Goal: Task Accomplishment & Management: Manage account settings

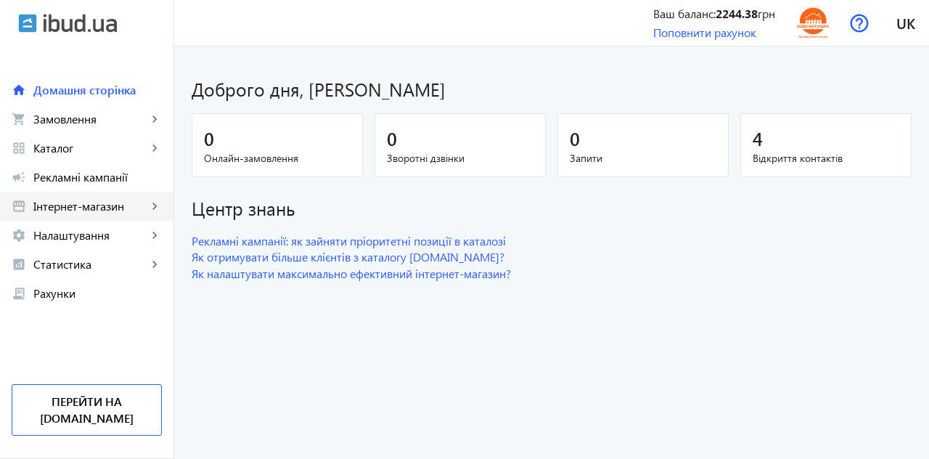
click at [59, 211] on span "Інтернет-магазин" at bounding box center [90, 206] width 114 height 15
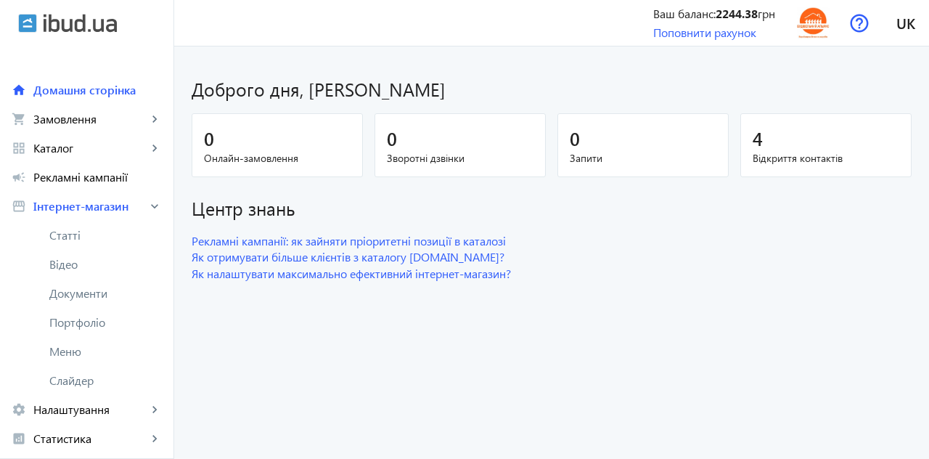
click at [65, 123] on span "Замовлення" at bounding box center [90, 119] width 114 height 15
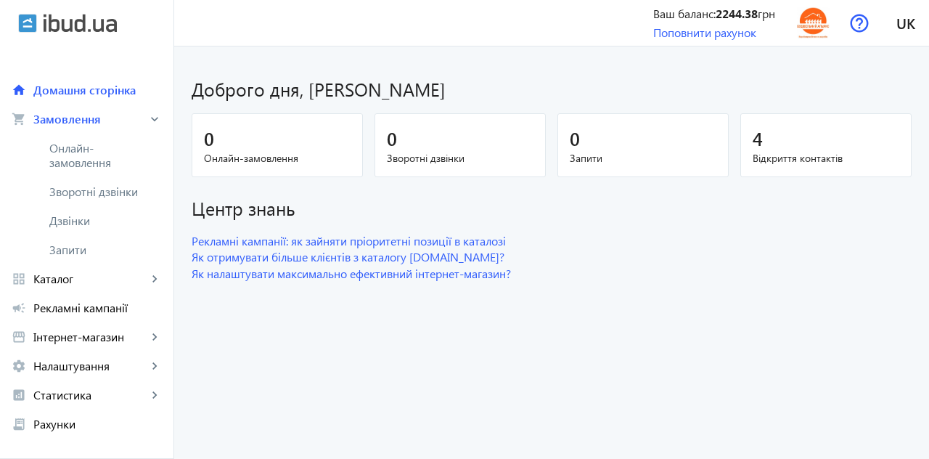
click at [76, 164] on span "Онлайн-замовлення" at bounding box center [97, 155] width 97 height 29
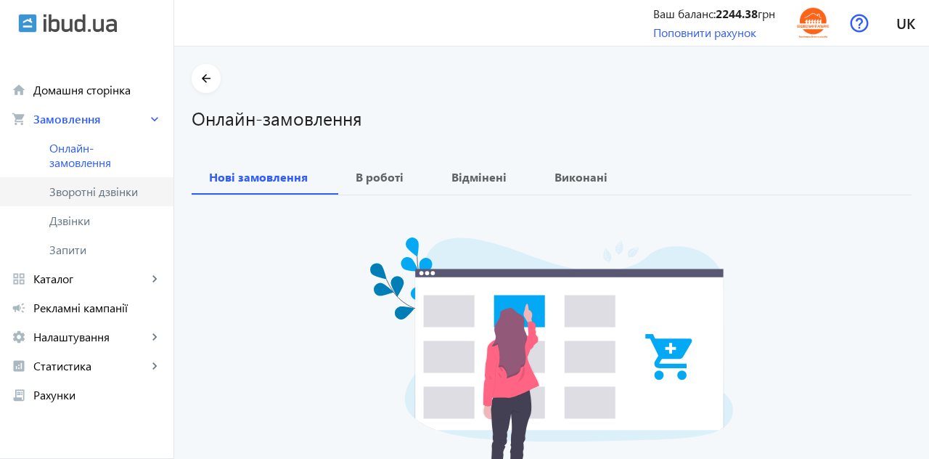
click at [70, 195] on span "Зворотні дзвінки" at bounding box center [97, 191] width 97 height 15
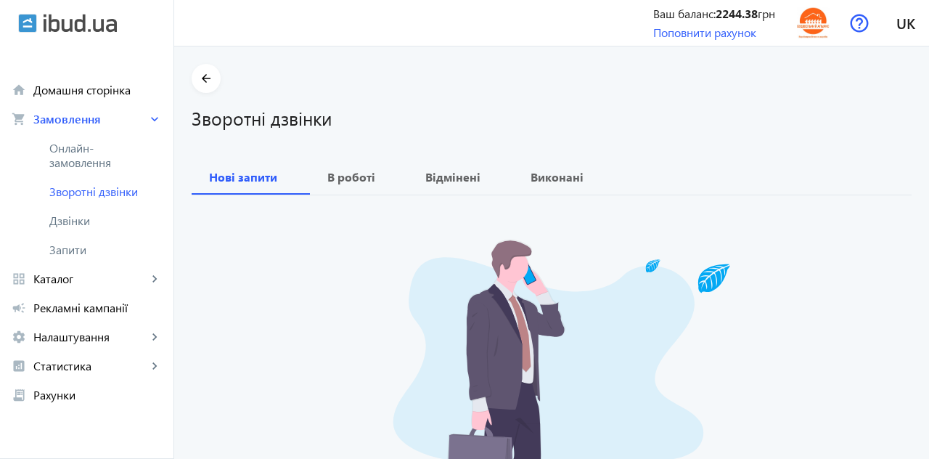
click at [65, 221] on span "Дзвінки" at bounding box center [105, 220] width 113 height 15
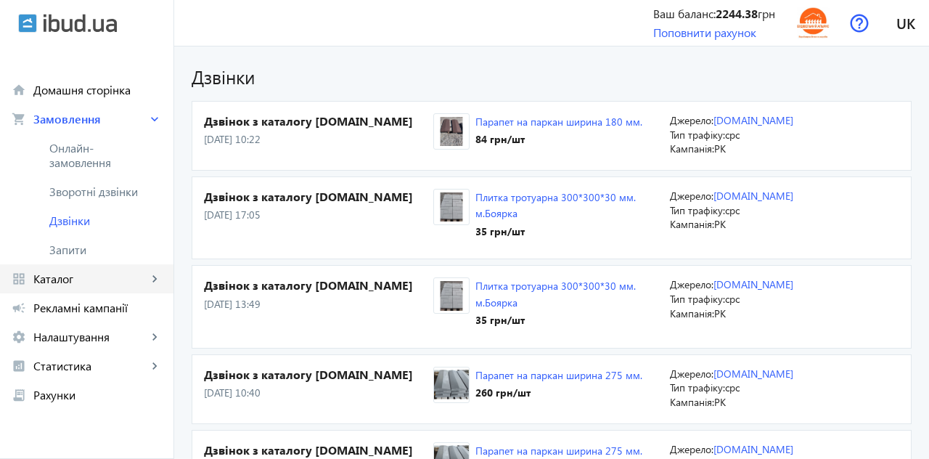
click at [49, 280] on span "Каталог" at bounding box center [90, 279] width 114 height 15
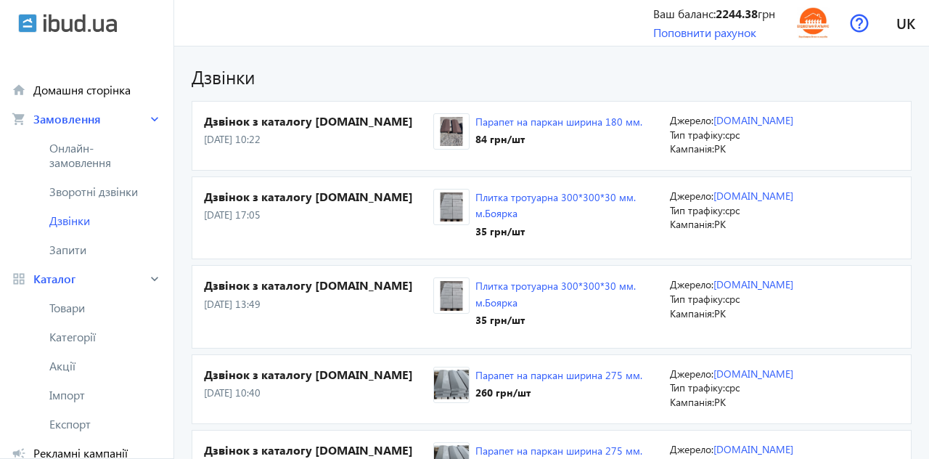
scroll to position [17, 0]
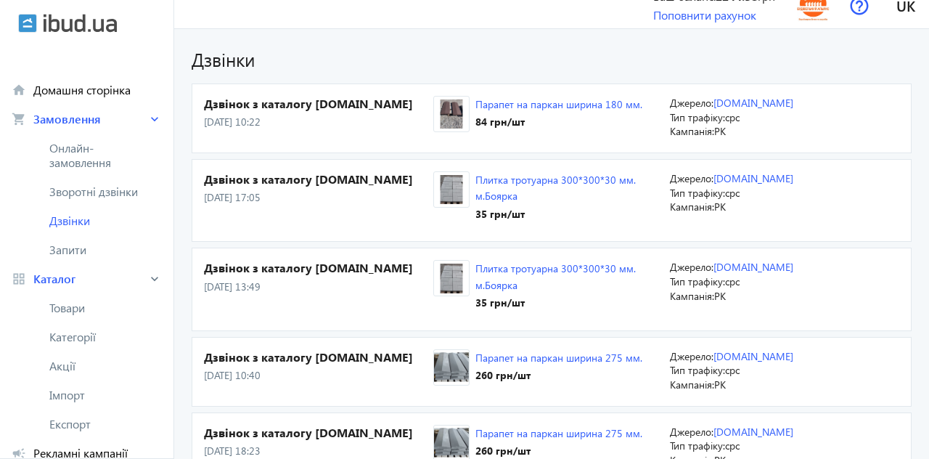
click at [60, 443] on link "campaign Рекламні кампанії" at bounding box center [87, 452] width 174 height 29
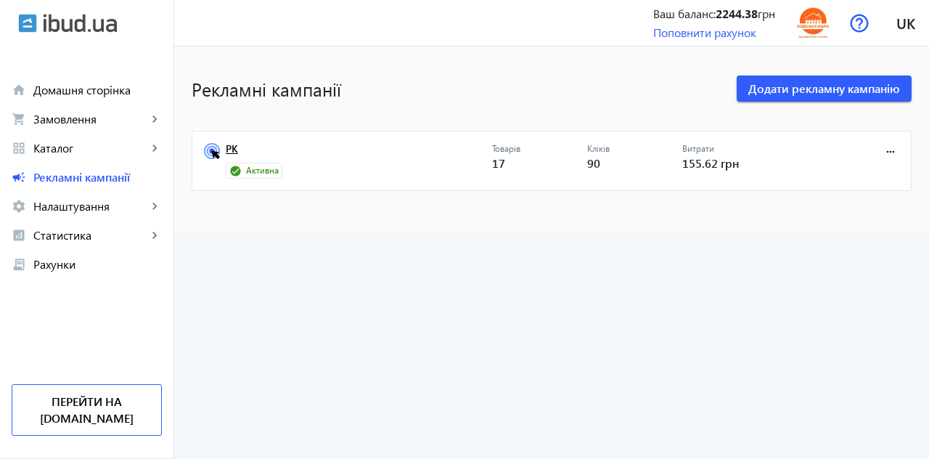
click at [232, 147] on link "РК" at bounding box center [359, 153] width 266 height 20
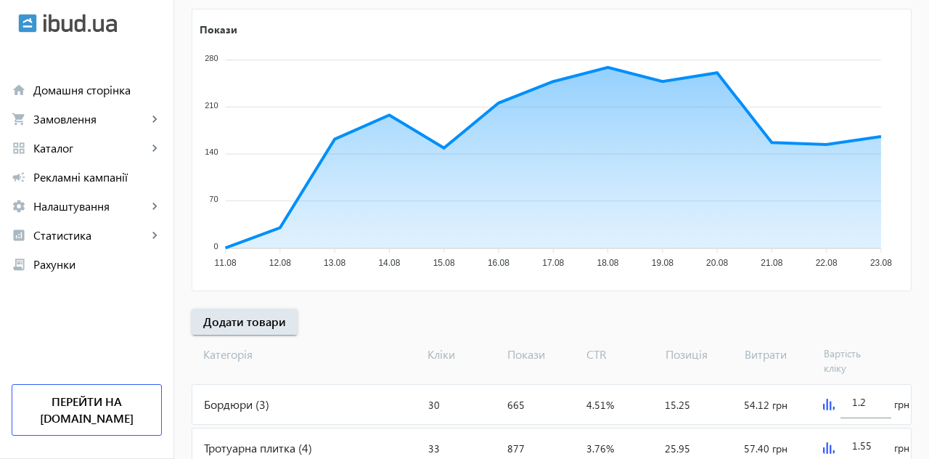
scroll to position [272, 0]
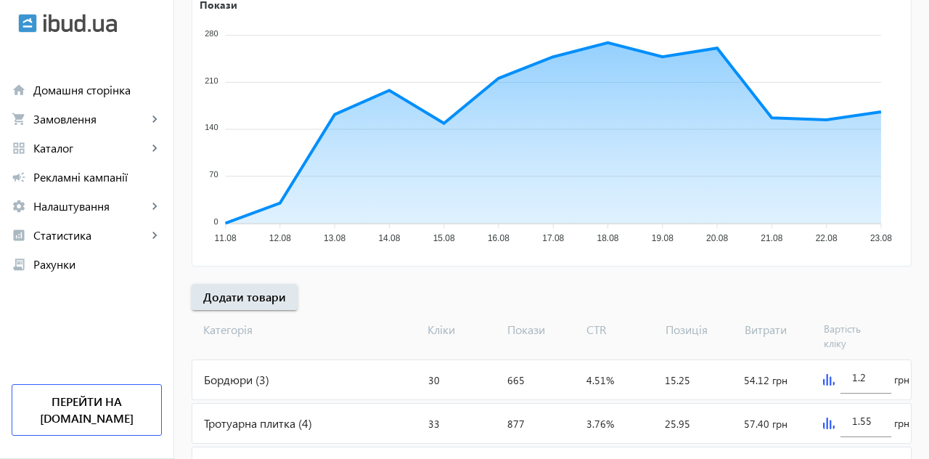
click at [247, 379] on div "Бордюри (3)" at bounding box center [307, 379] width 230 height 39
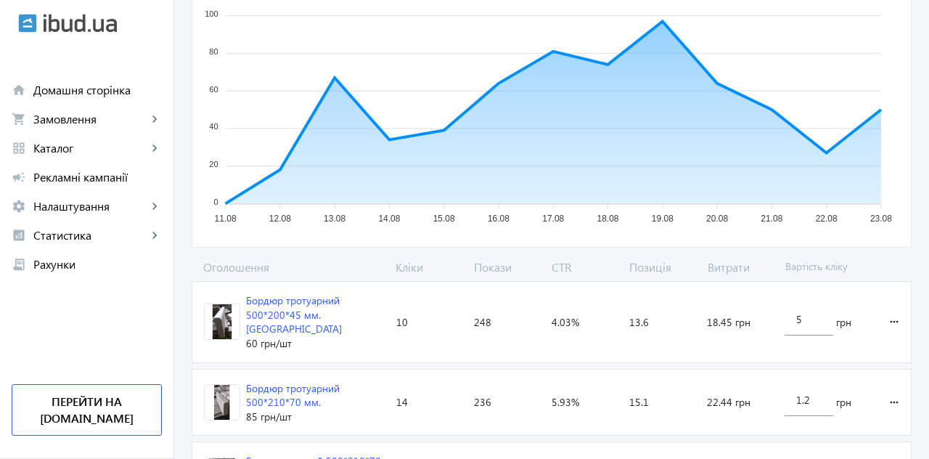
scroll to position [266, 0]
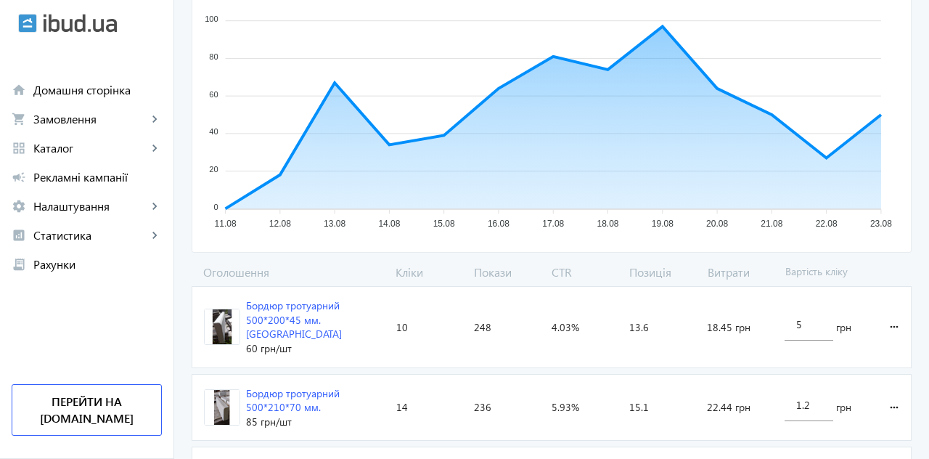
click at [2, 428] on navbar-vertical-actions "Ваш баланс: 2244.38 грн Поповнити рахунок Перейти на [DOMAIN_NAME]" at bounding box center [87, 369] width 174 height 180
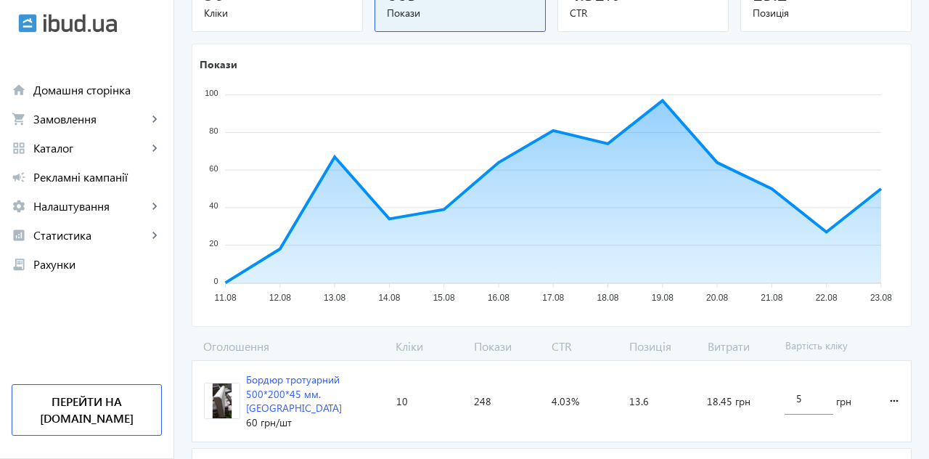
scroll to position [0, 0]
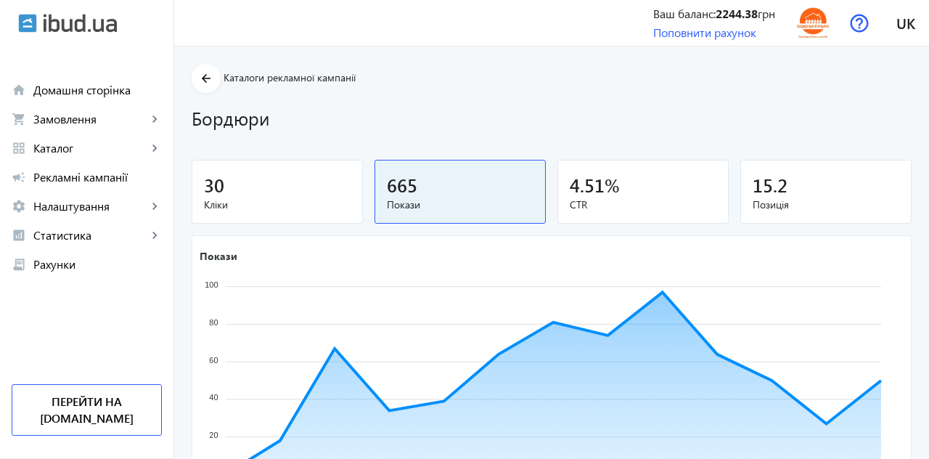
click at [205, 79] on mat-icon "arrow_back" at bounding box center [206, 79] width 18 height 18
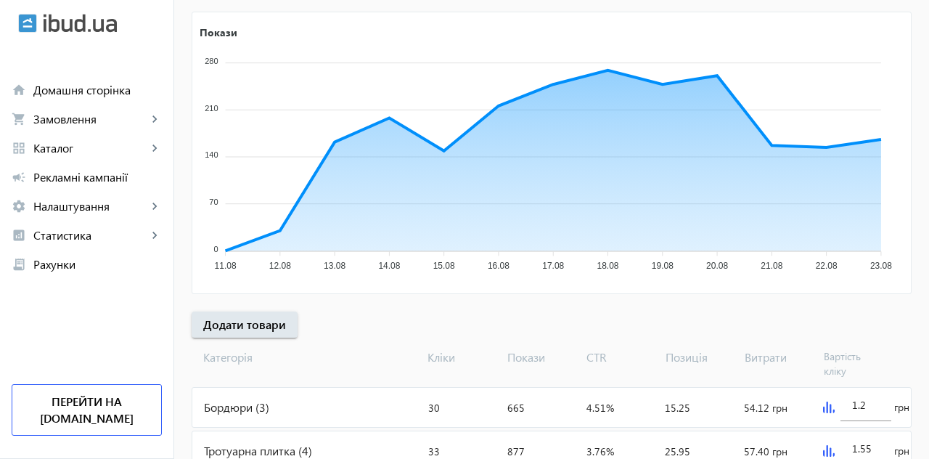
scroll to position [244, 0]
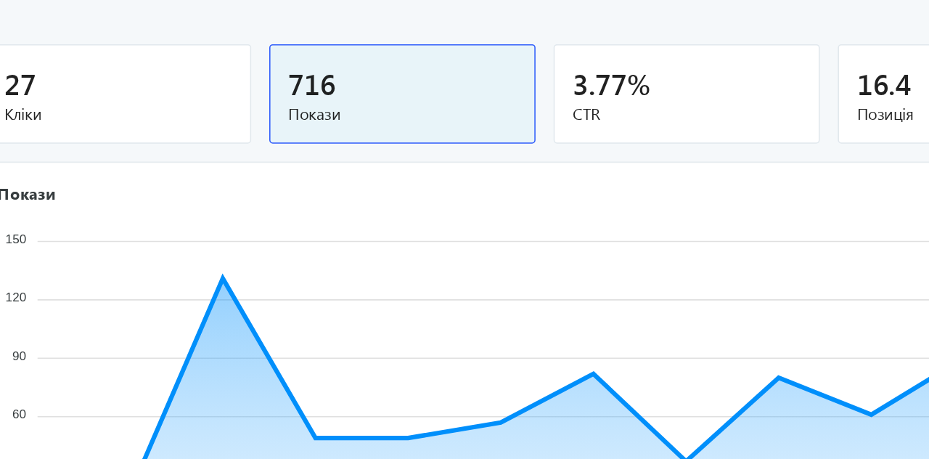
scroll to position [123, 0]
